Goal: Navigation & Orientation: Find specific page/section

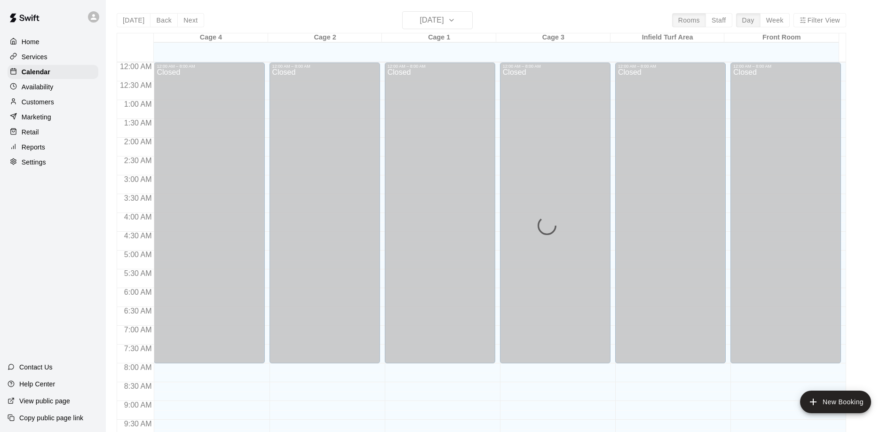
scroll to position [402, 0]
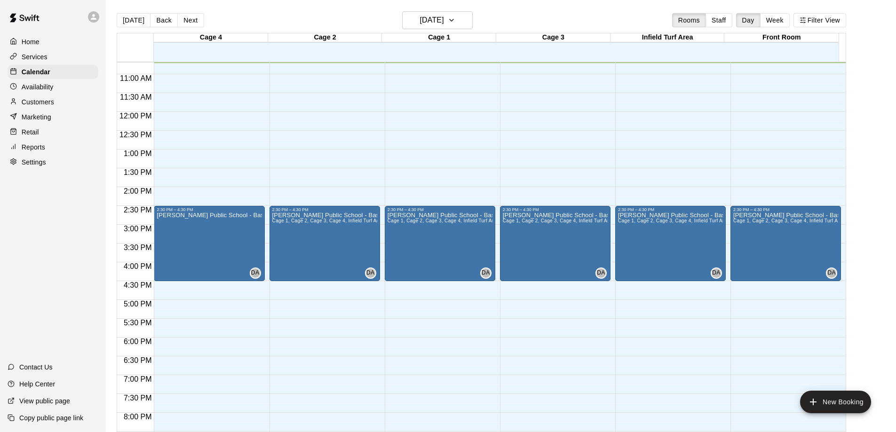
click at [94, 18] on icon at bounding box center [94, 17] width 6 height 6
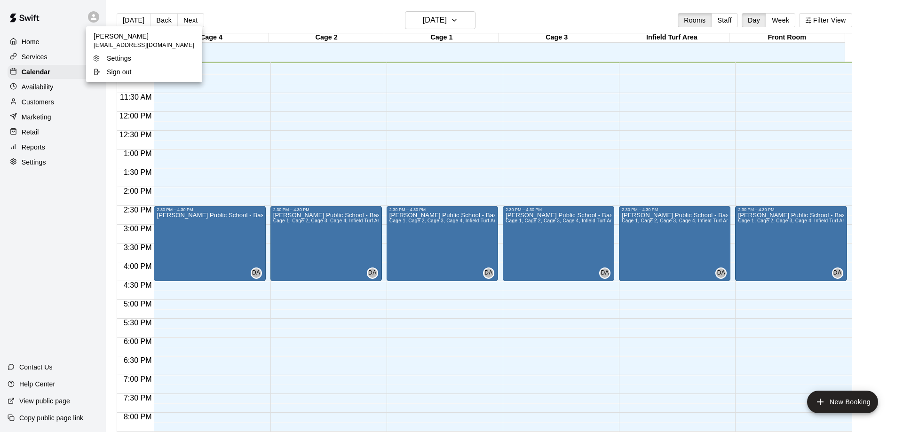
click at [30, 19] on div at bounding box center [451, 216] width 903 height 432
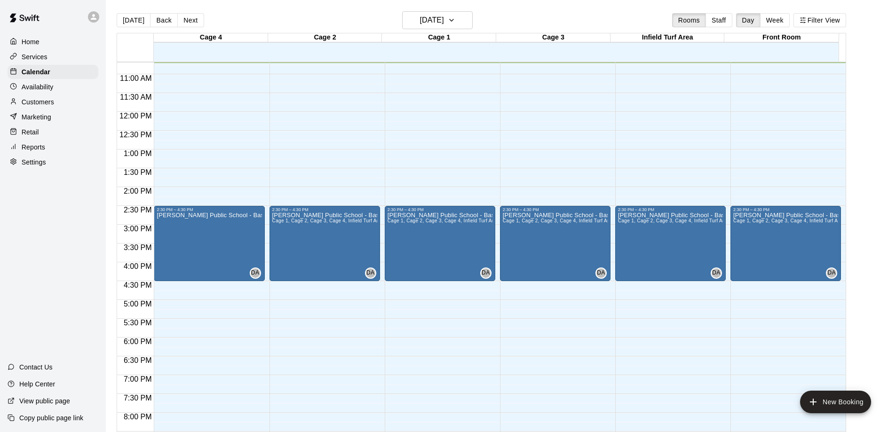
click at [33, 18] on img at bounding box center [24, 18] width 49 height 28
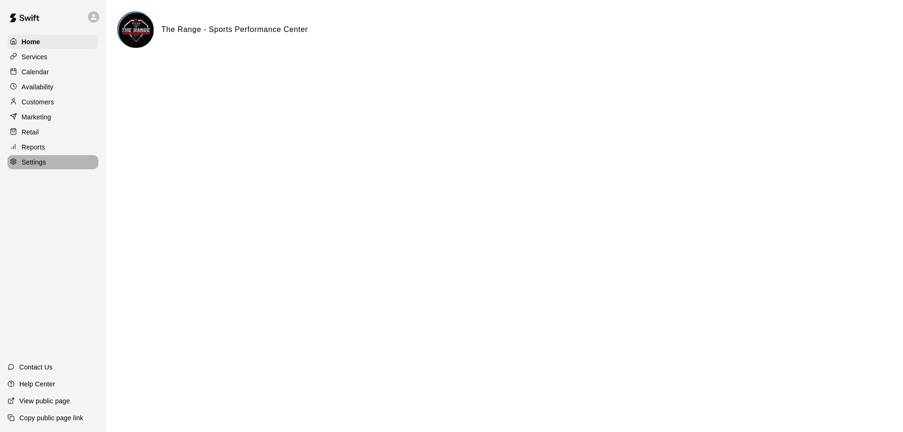
click at [31, 162] on p "Settings" at bounding box center [34, 162] width 24 height 9
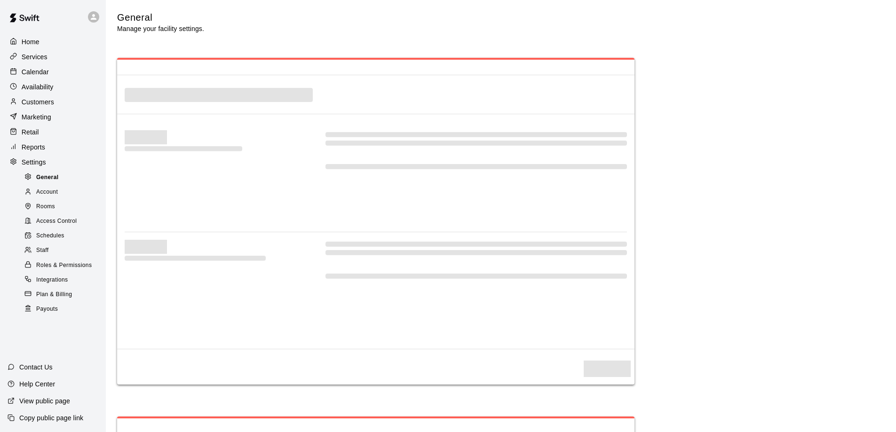
select select "**"
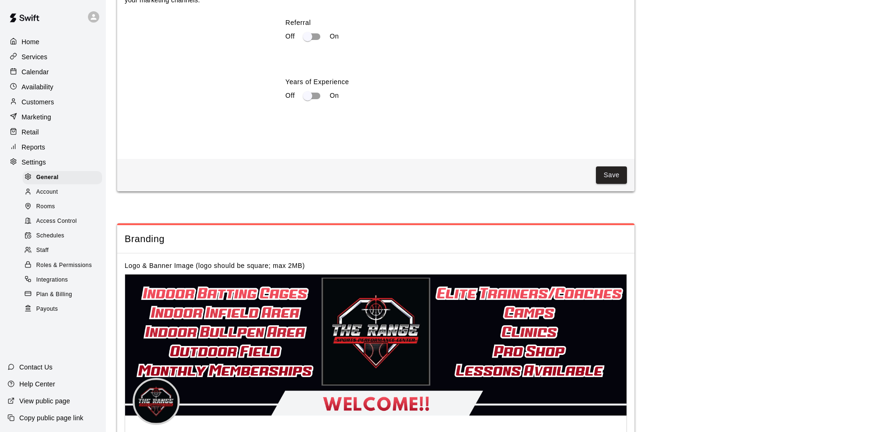
scroll to position [1825, 0]
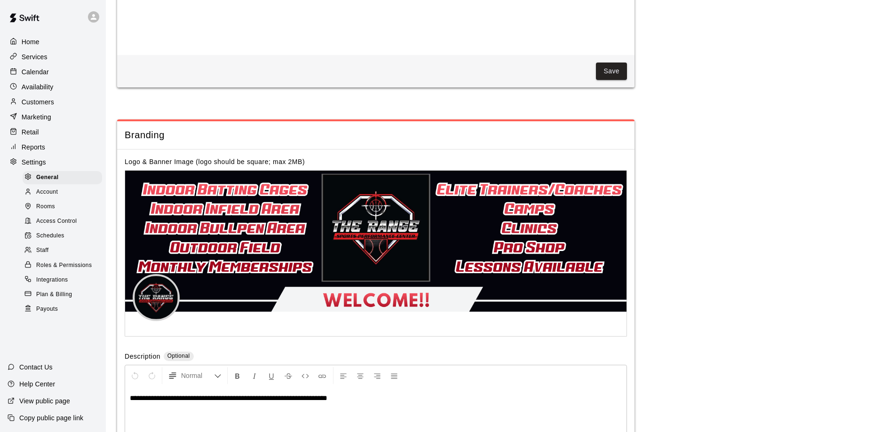
click at [33, 165] on p "Settings" at bounding box center [34, 162] width 24 height 9
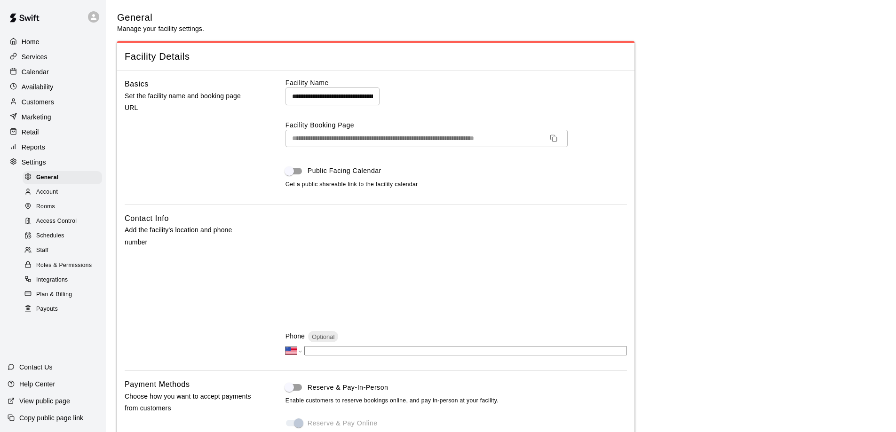
click at [35, 167] on p "Settings" at bounding box center [34, 162] width 24 height 9
click at [27, 46] on p "Home" at bounding box center [31, 41] width 18 height 9
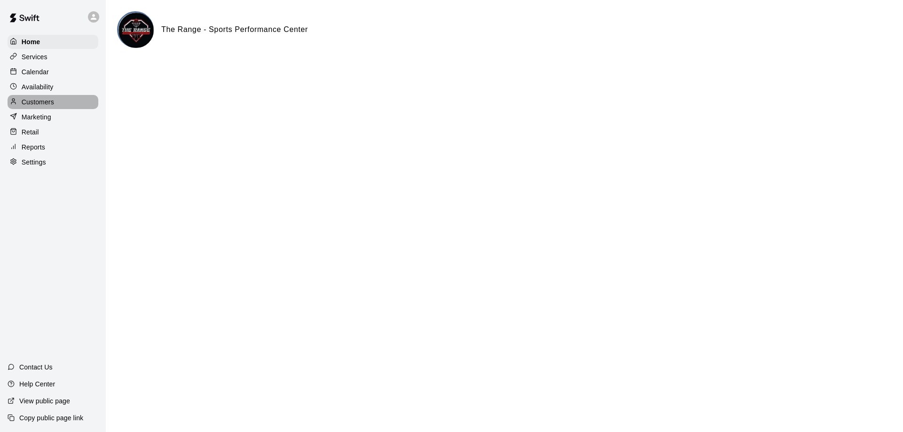
click at [40, 107] on p "Customers" at bounding box center [38, 101] width 32 height 9
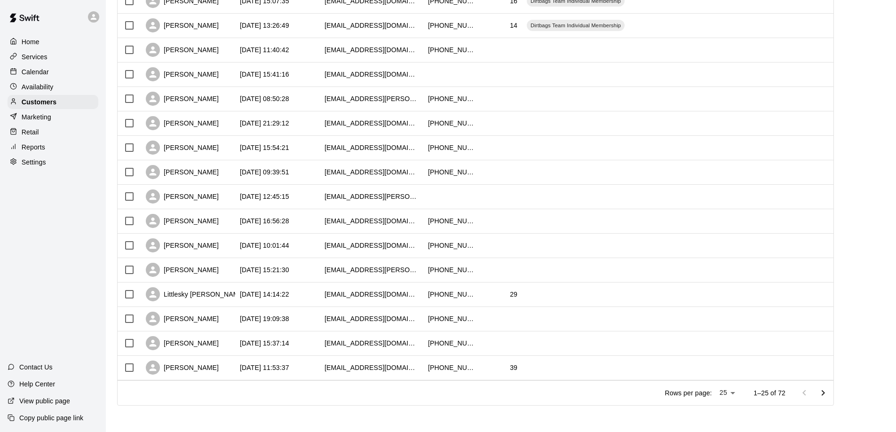
scroll to position [381, 0]
click at [828, 390] on icon "Go to next page" at bounding box center [822, 392] width 11 height 11
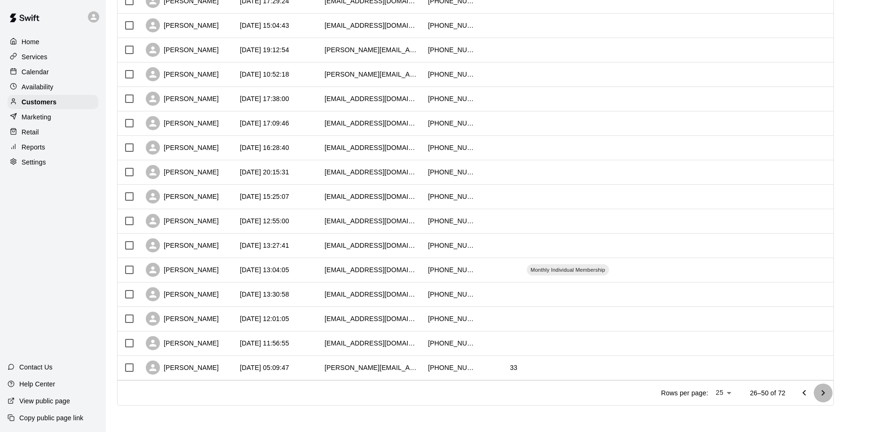
click at [828, 391] on icon "Go to next page" at bounding box center [822, 392] width 11 height 11
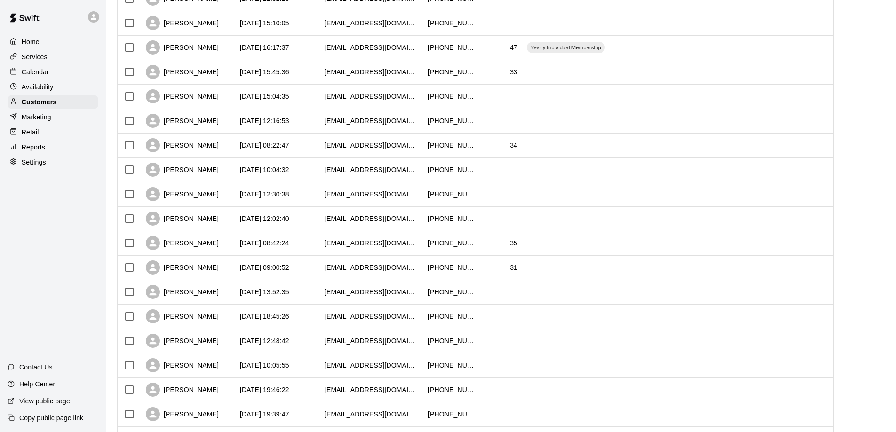
scroll to position [308, 0]
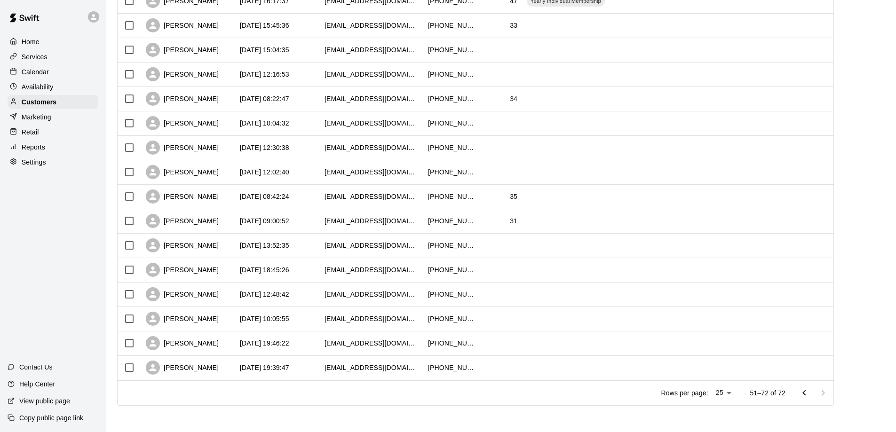
click at [810, 394] on icon "Go to previous page" at bounding box center [803, 392] width 11 height 11
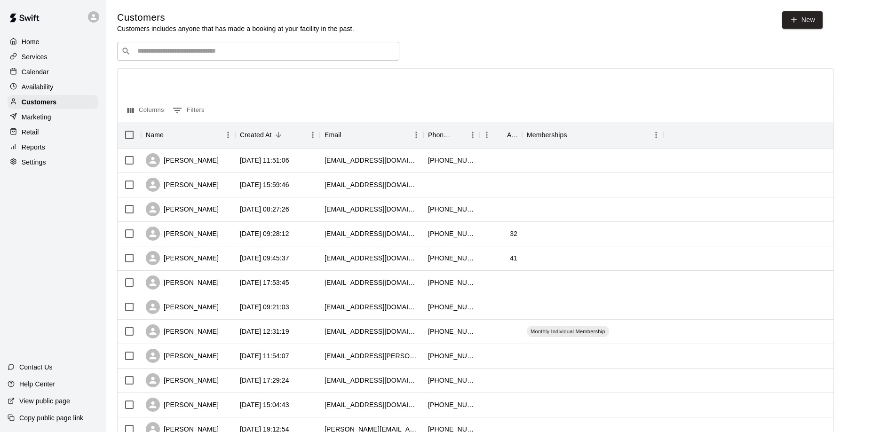
scroll to position [141, 0]
